Goal: Book appointment/travel/reservation

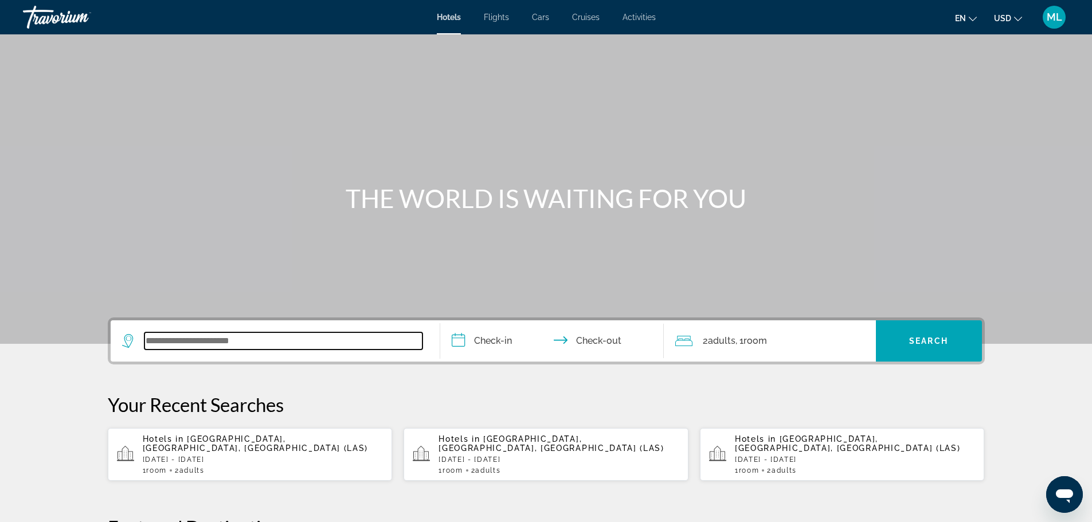
click at [262, 342] on input "Search widget" at bounding box center [283, 340] width 278 height 17
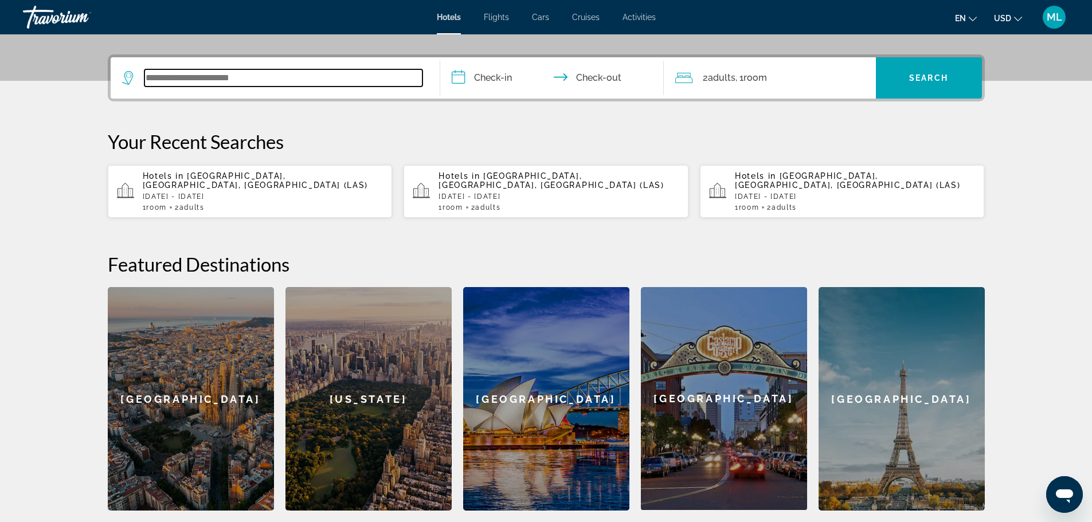
scroll to position [280, 0]
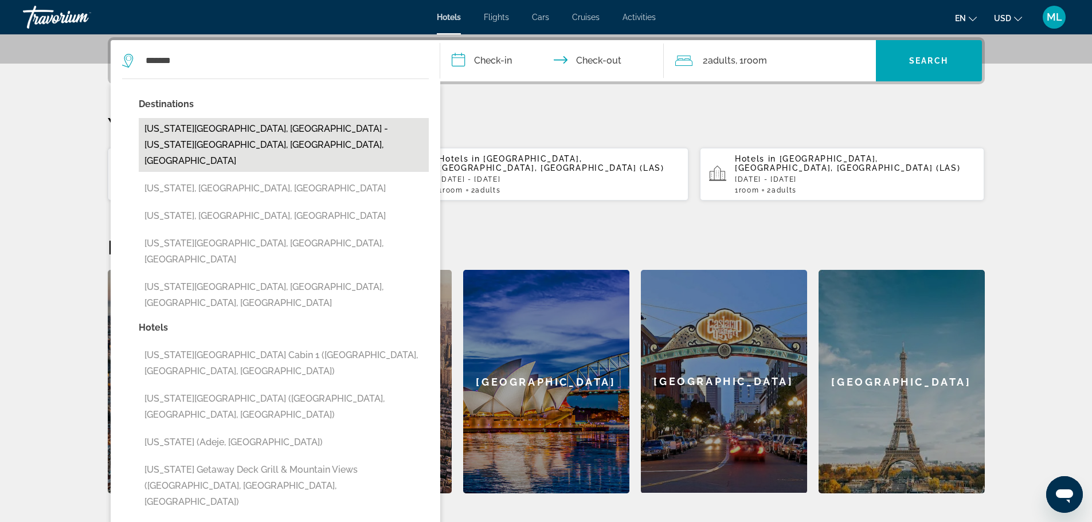
click at [273, 134] on button "[US_STATE][GEOGRAPHIC_DATA], [GEOGRAPHIC_DATA] - [US_STATE][GEOGRAPHIC_DATA], […" at bounding box center [284, 145] width 290 height 54
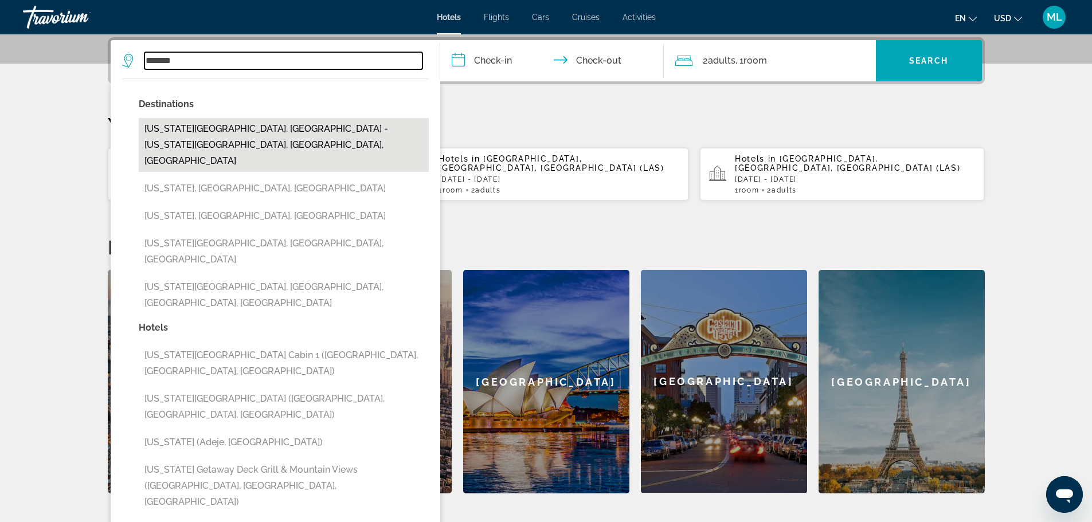
type input "**********"
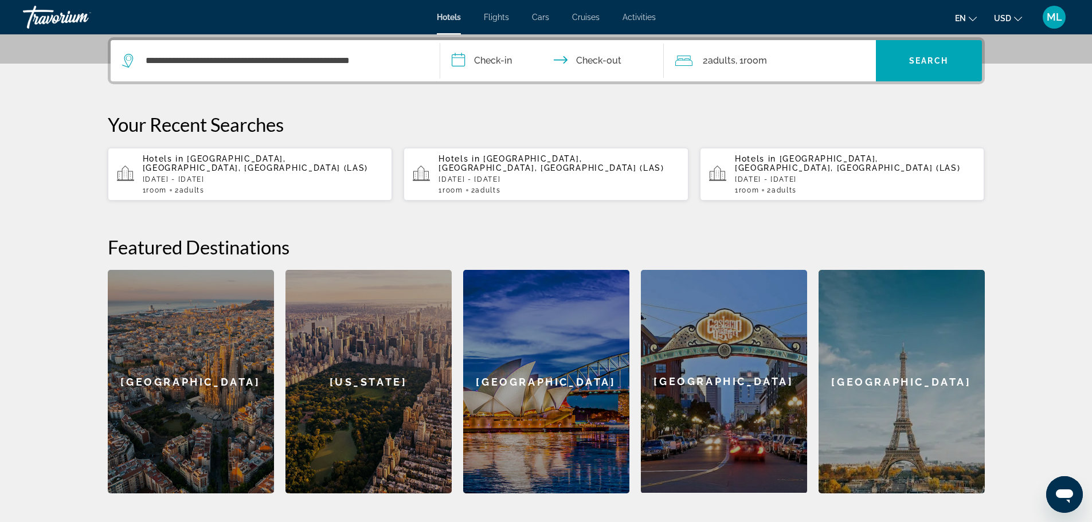
click at [463, 53] on input "**********" at bounding box center [554, 62] width 228 height 45
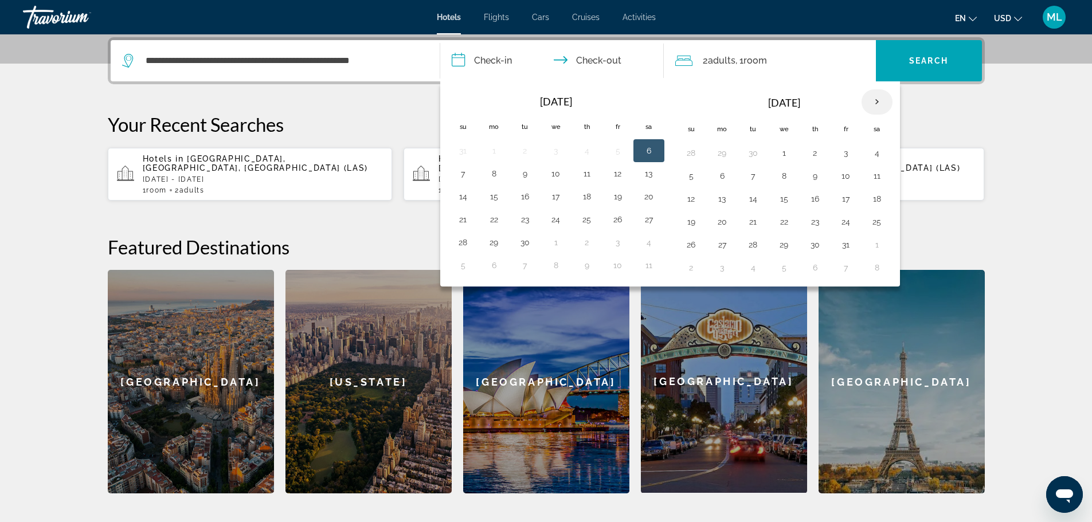
click at [878, 100] on th "Next month" at bounding box center [876, 101] width 31 height 25
click at [782, 242] on button "31" at bounding box center [784, 245] width 18 height 16
click at [689, 271] on button "4" at bounding box center [691, 268] width 18 height 16
type input "**********"
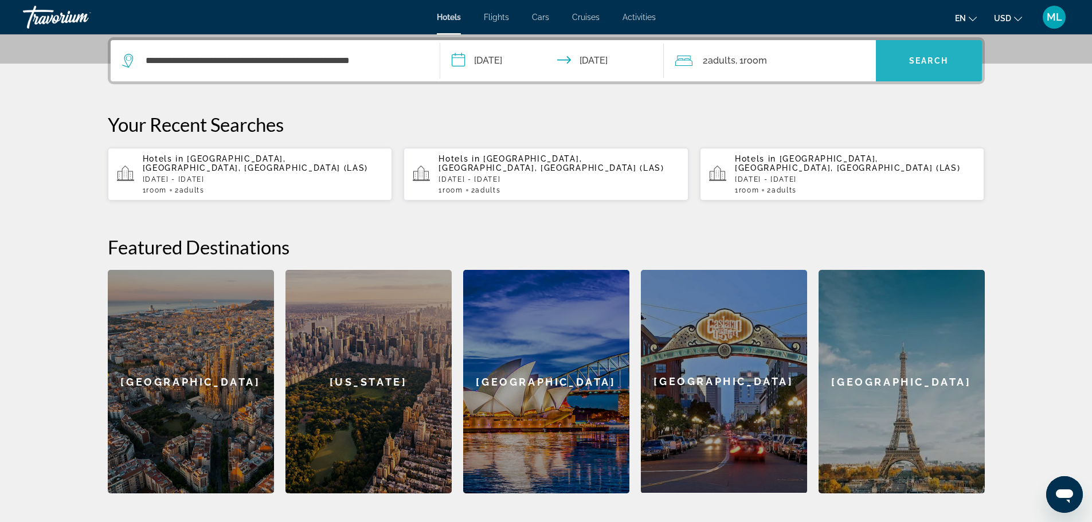
click at [927, 54] on span "Search widget" at bounding box center [929, 61] width 106 height 28
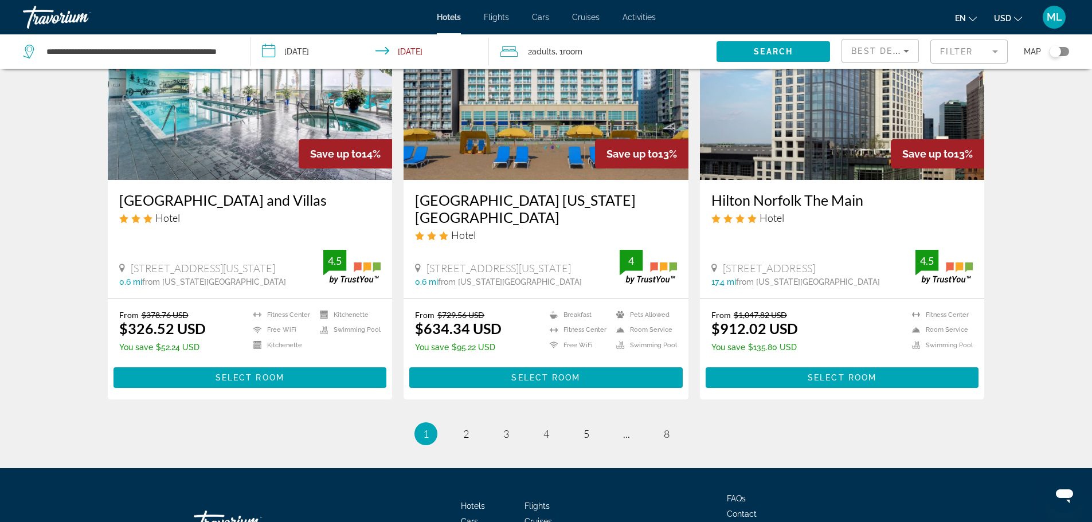
scroll to position [1444, 0]
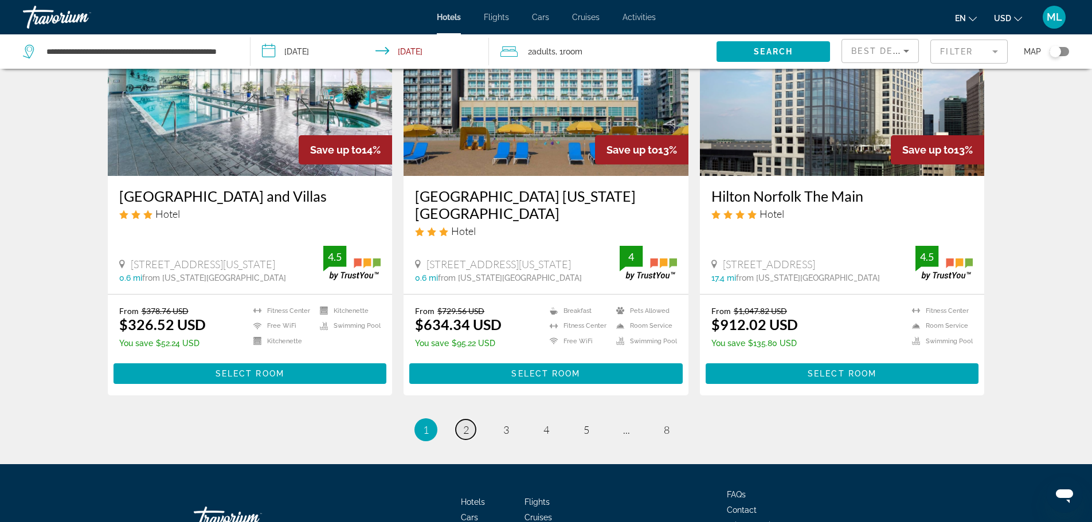
click at [471, 420] on link "page 2" at bounding box center [466, 430] width 20 height 20
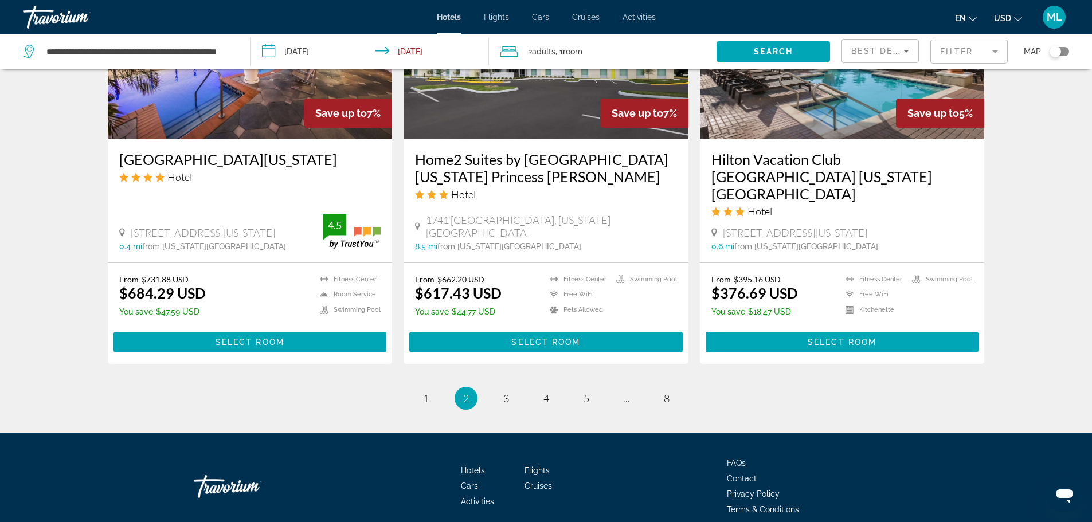
scroll to position [1463, 0]
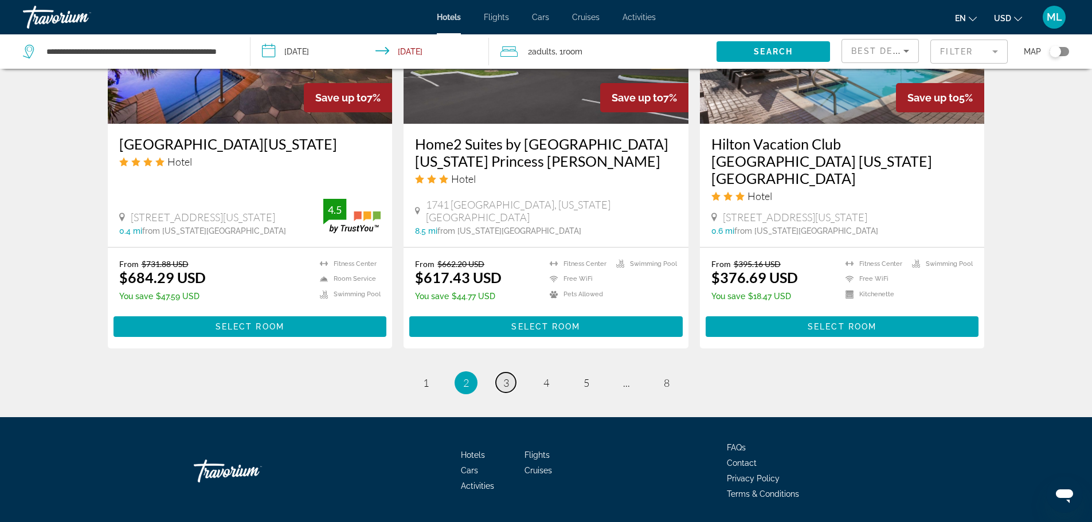
click at [507, 377] on span "3" at bounding box center [506, 383] width 6 height 13
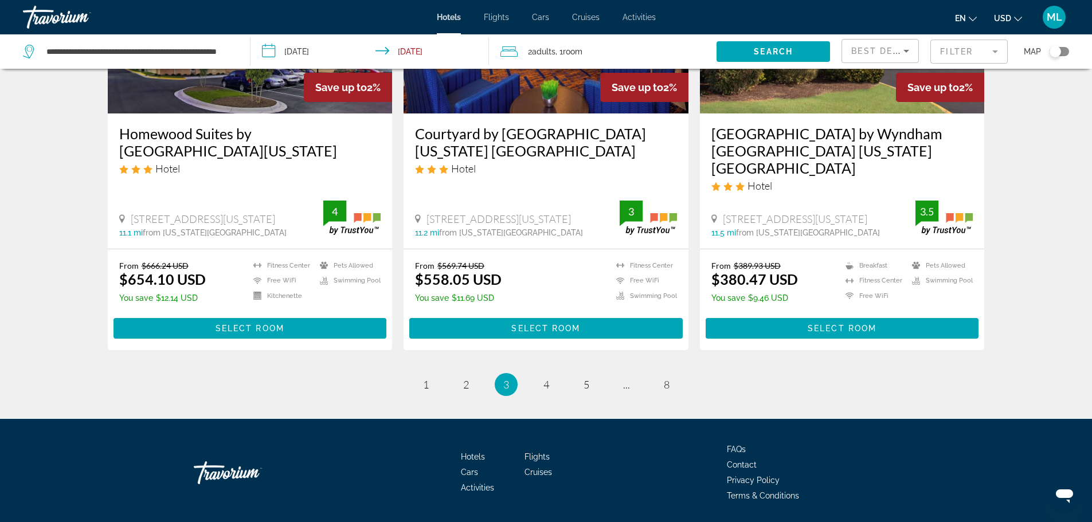
scroll to position [1475, 0]
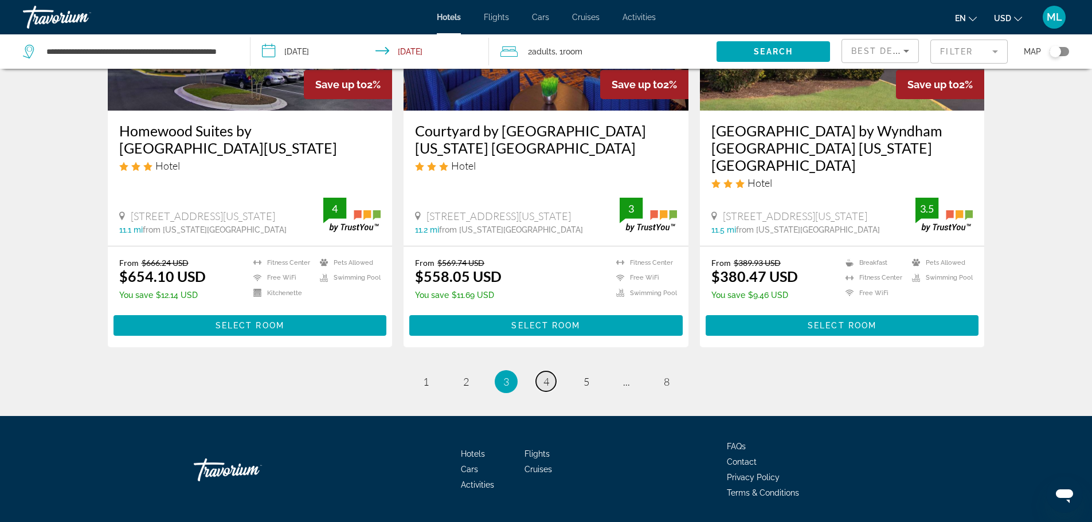
click at [546, 375] on span "4" at bounding box center [546, 381] width 6 height 13
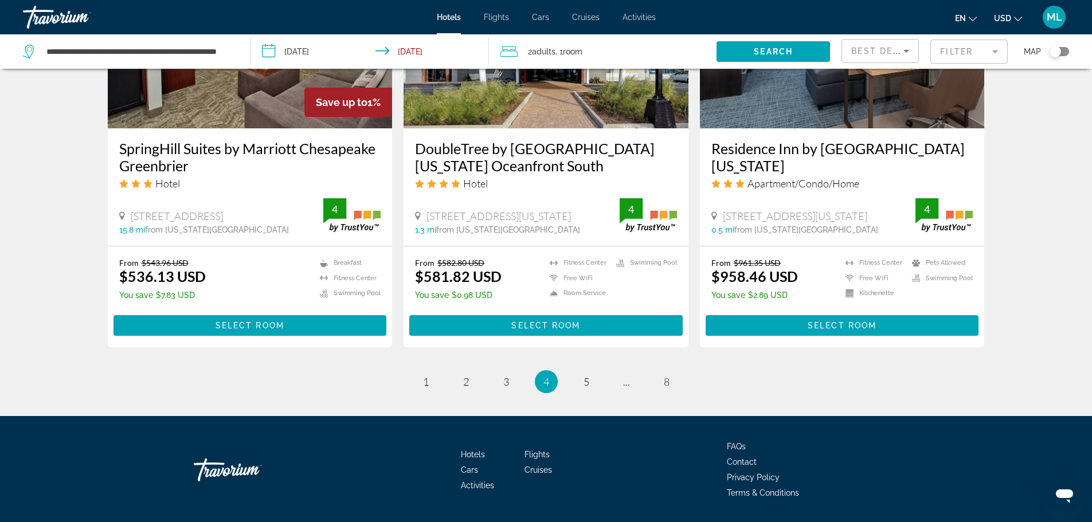
scroll to position [1475, 0]
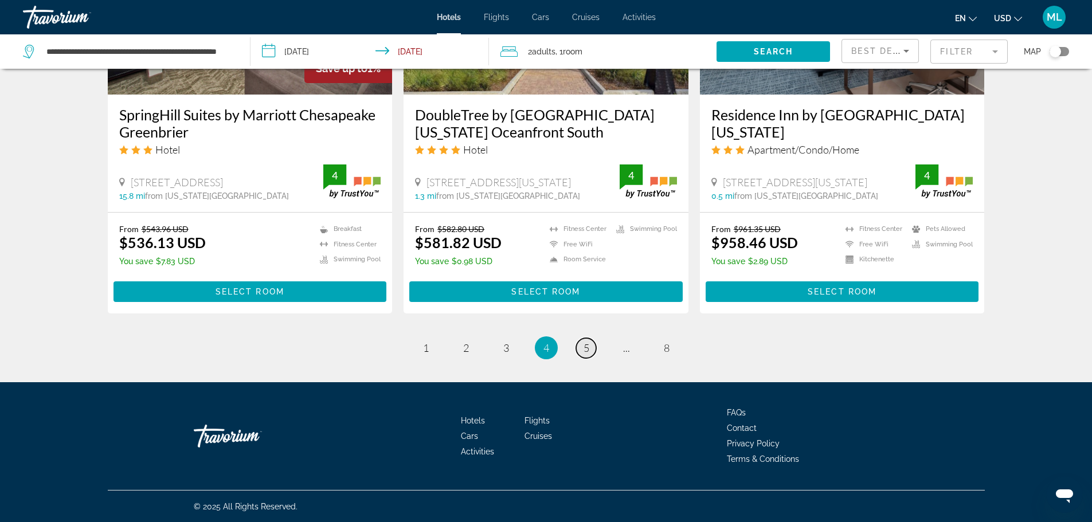
click at [585, 350] on span "5" at bounding box center [587, 348] width 6 height 13
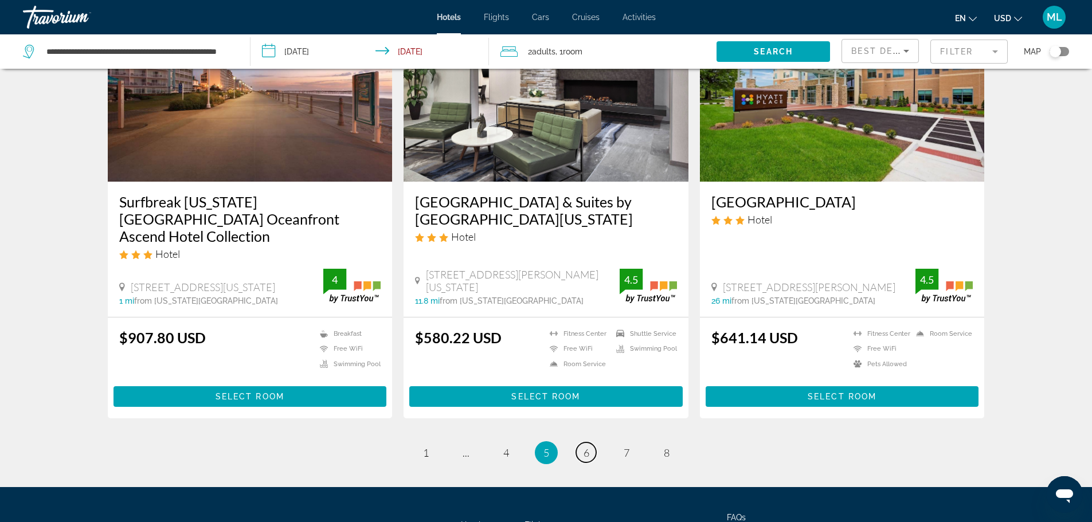
scroll to position [1444, 0]
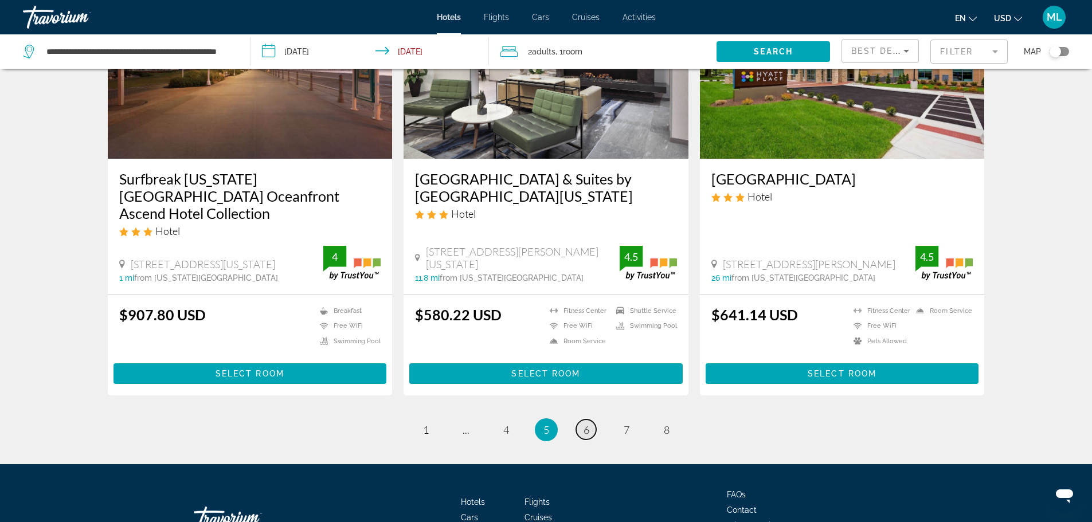
click at [584, 424] on span "6" at bounding box center [587, 430] width 6 height 13
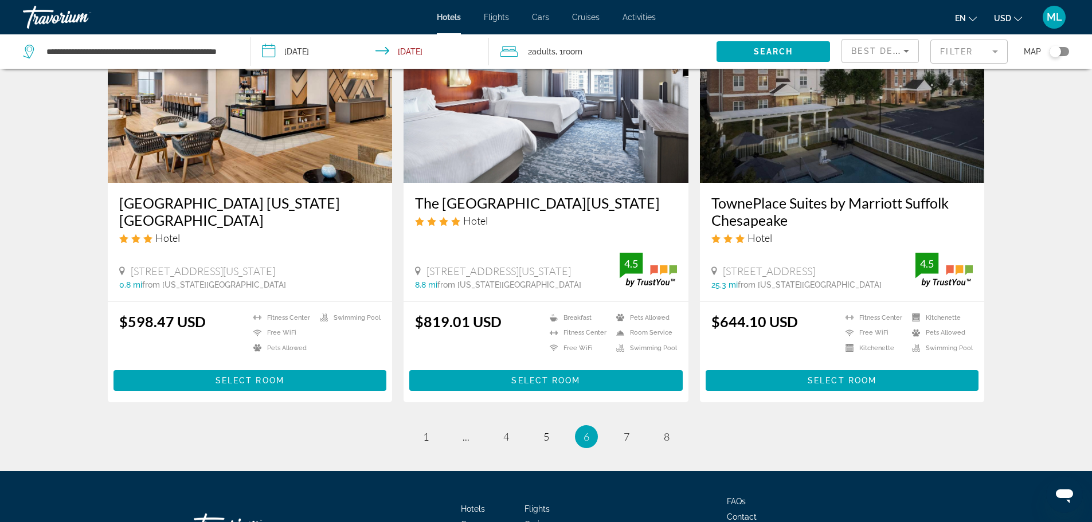
scroll to position [1475, 0]
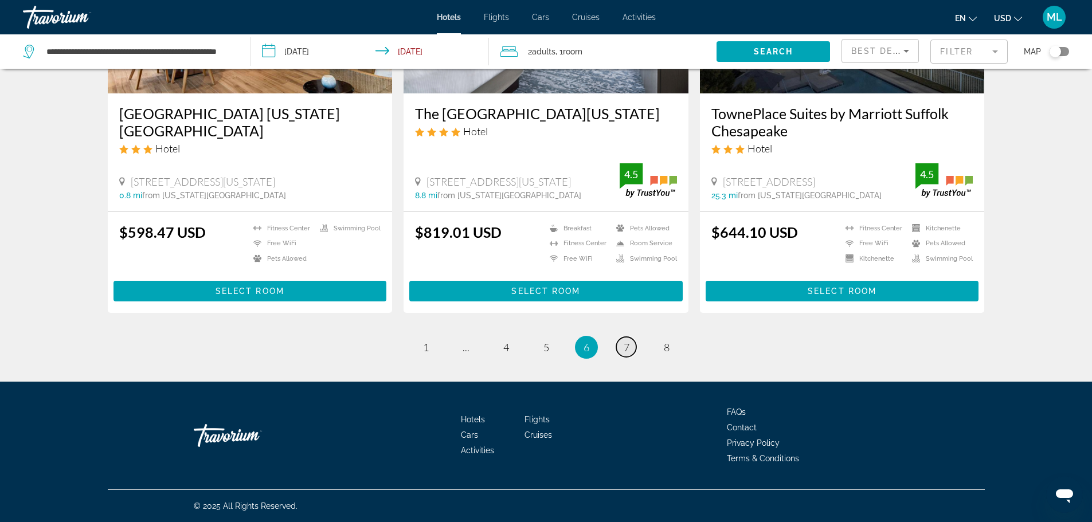
click at [620, 346] on link "page 7" at bounding box center [626, 347] width 20 height 20
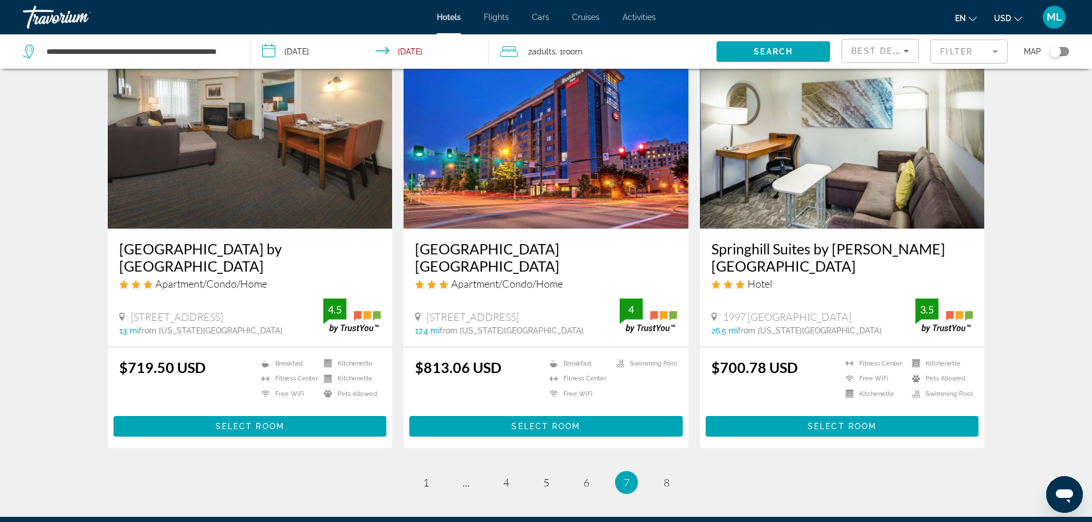
scroll to position [1467, 0]
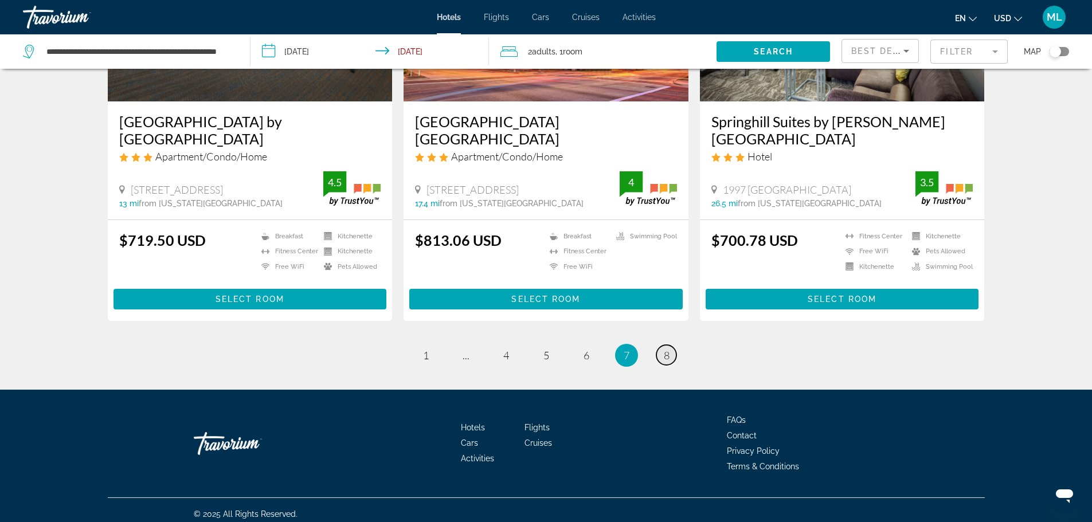
click at [670, 354] on link "page 8" at bounding box center [666, 355] width 20 height 20
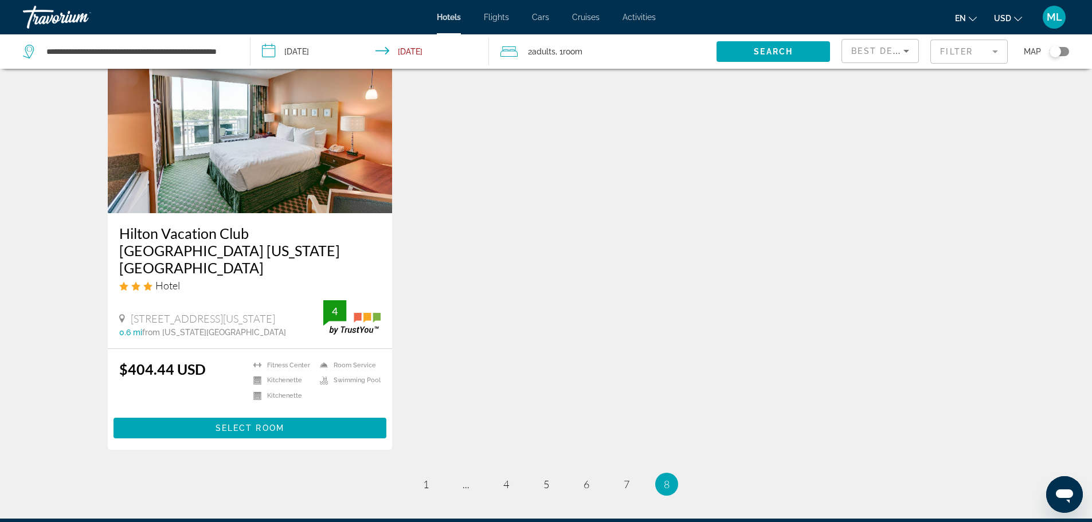
scroll to position [481, 0]
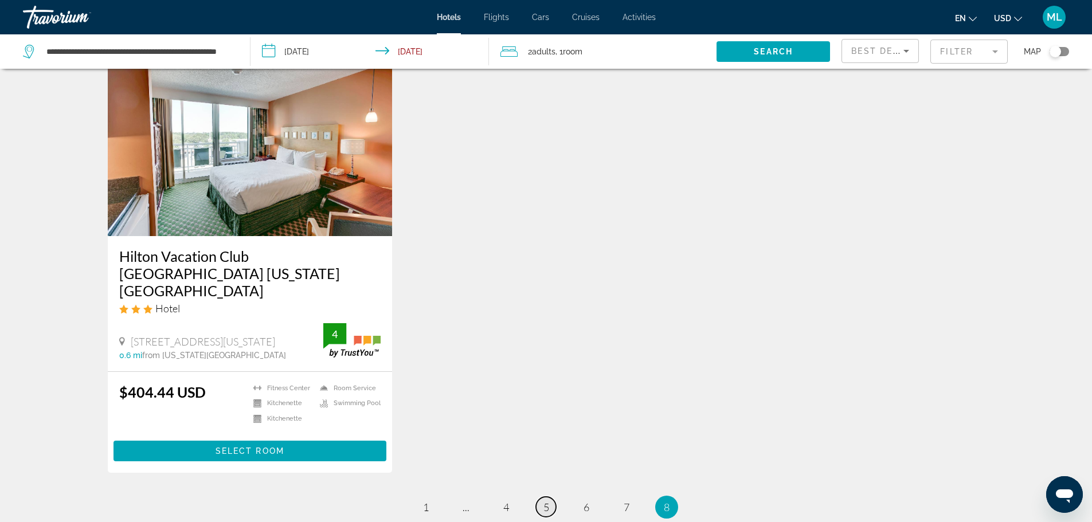
click at [543, 497] on link "page 5" at bounding box center [546, 507] width 20 height 20
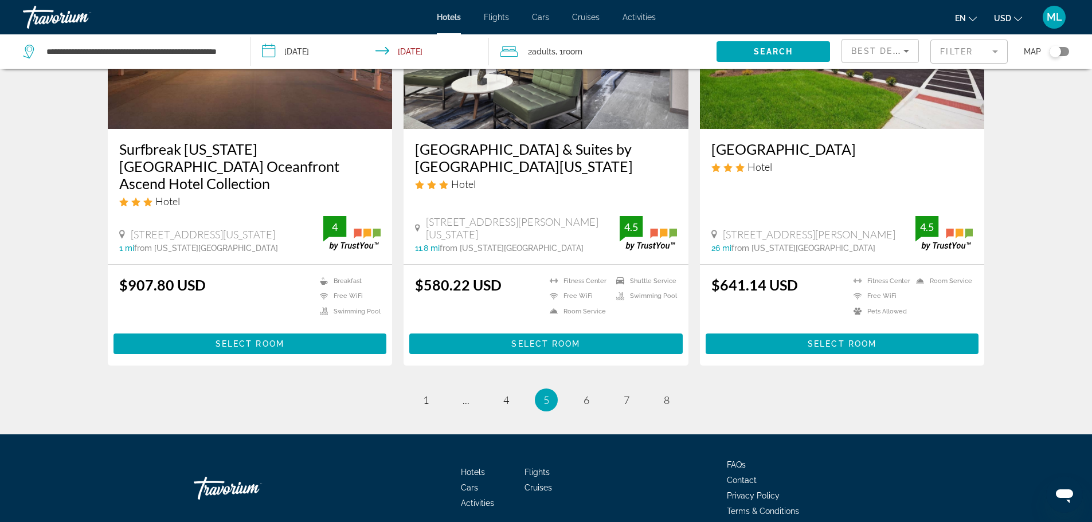
scroll to position [1475, 0]
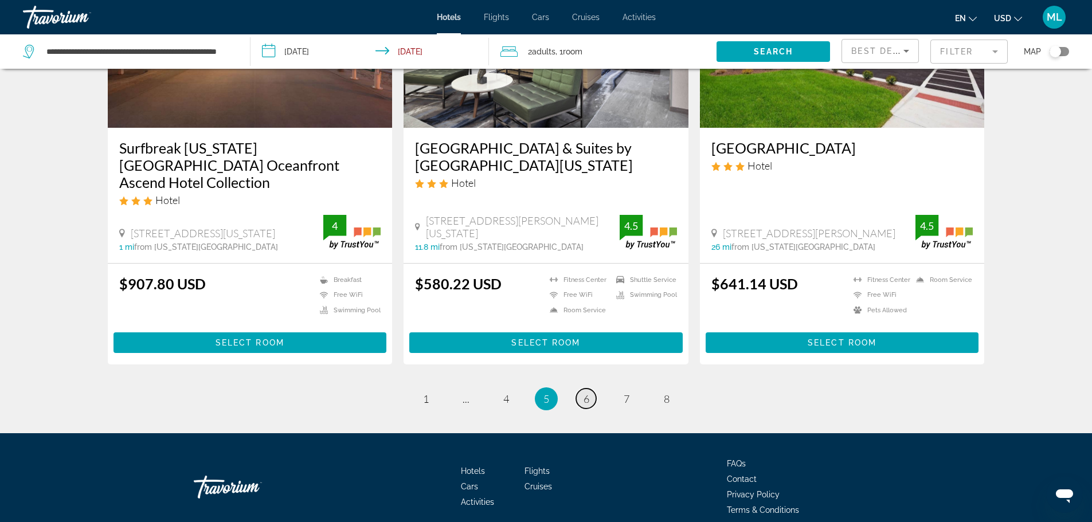
click at [585, 393] on span "6" at bounding box center [587, 399] width 6 height 13
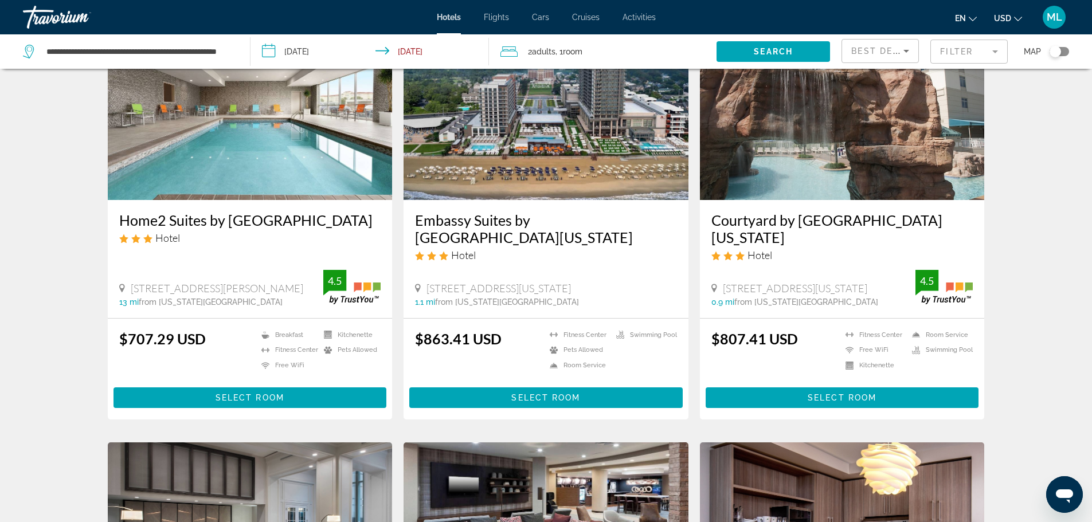
scroll to position [550, 0]
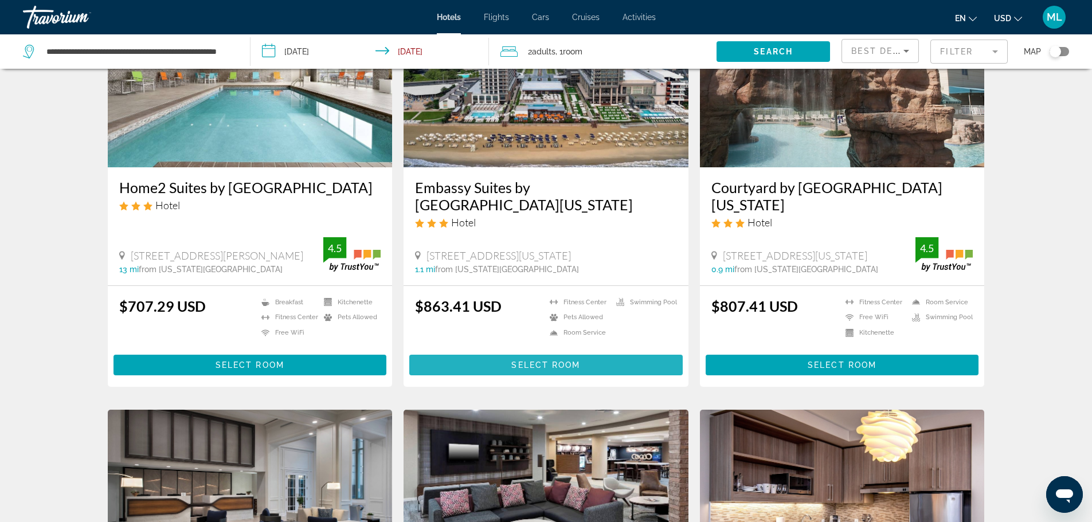
click at [562, 358] on span "Main content" at bounding box center [545, 365] width 273 height 28
